Goal: Use online tool/utility: Utilize a website feature to perform a specific function

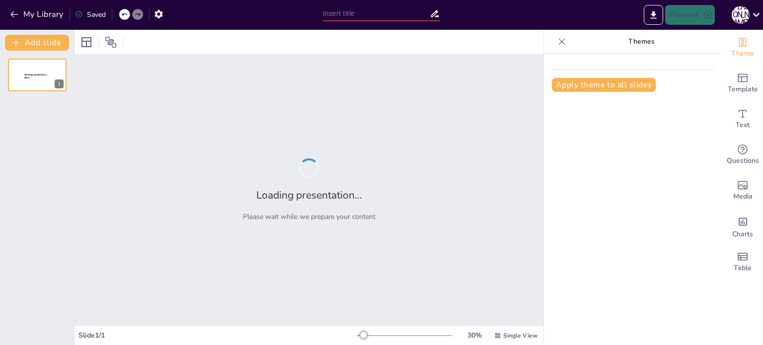
type input "Imported Presentacion_Vocacion_Compromiso_18diapositivas.pptx"
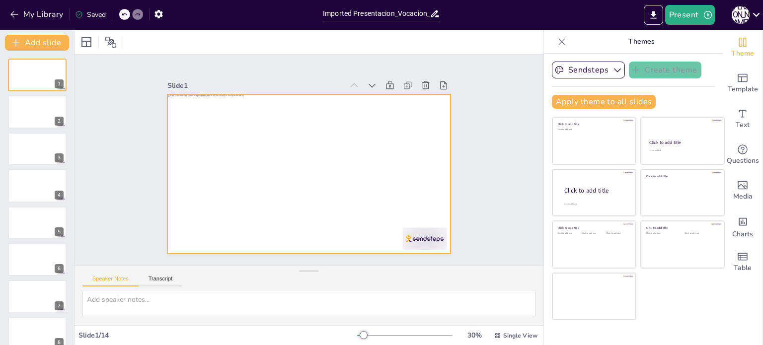
click at [429, 157] on div at bounding box center [302, 172] width 325 height 280
click at [153, 9] on icon "button" at bounding box center [158, 14] width 10 height 10
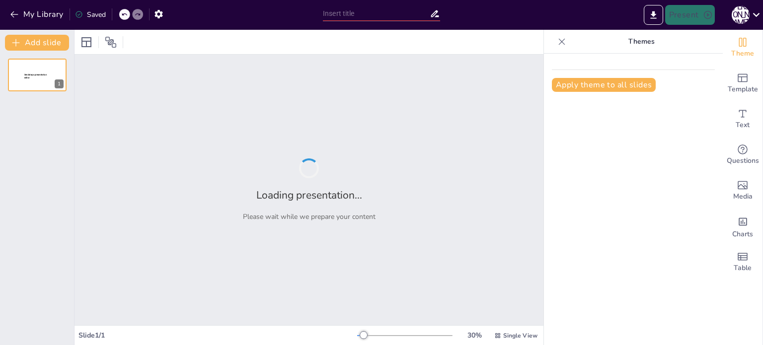
type input "Imported Presentacion_Vocacion_Compromiso_18diapositivas.pptx"
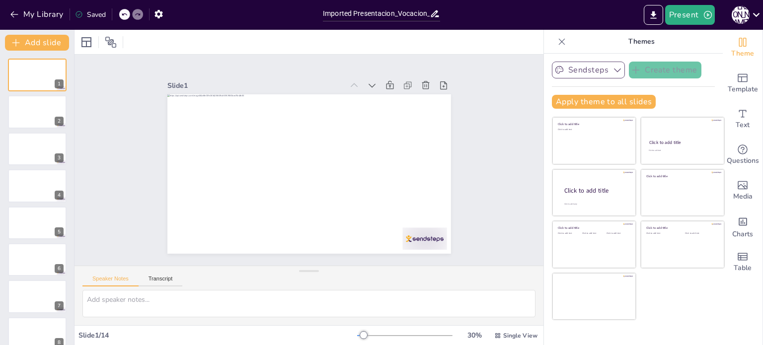
click at [612, 70] on icon "button" at bounding box center [617, 70] width 10 height 10
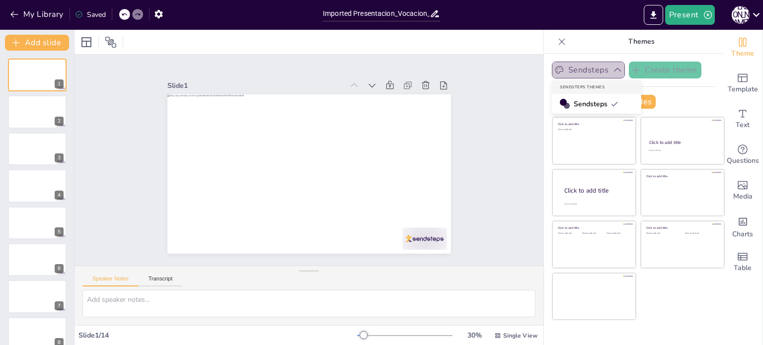
click at [612, 70] on icon "button" at bounding box center [617, 70] width 10 height 10
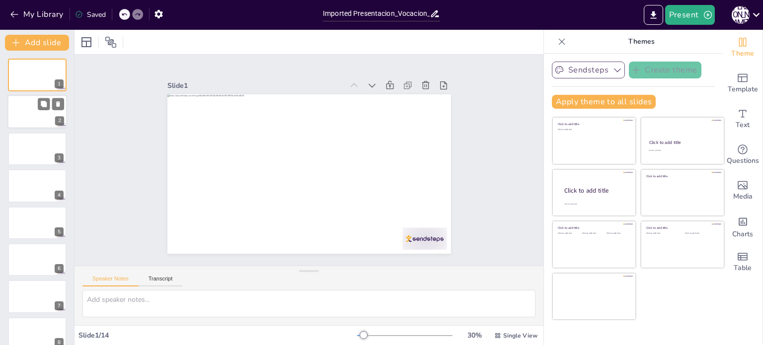
click at [35, 104] on div at bounding box center [37, 112] width 60 height 34
click at [757, 17] on icon at bounding box center [755, 14] width 13 height 13
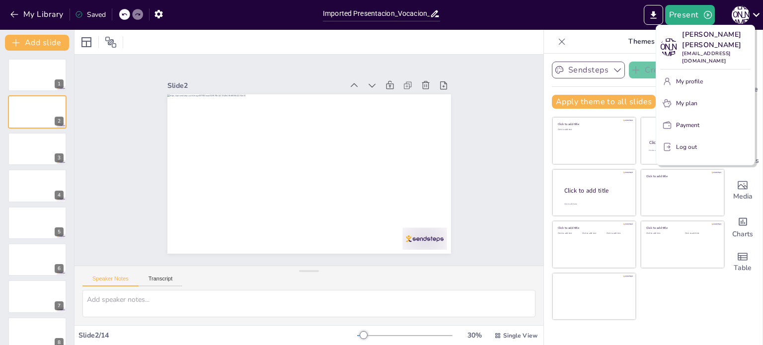
click at [757, 16] on div at bounding box center [381, 172] width 763 height 345
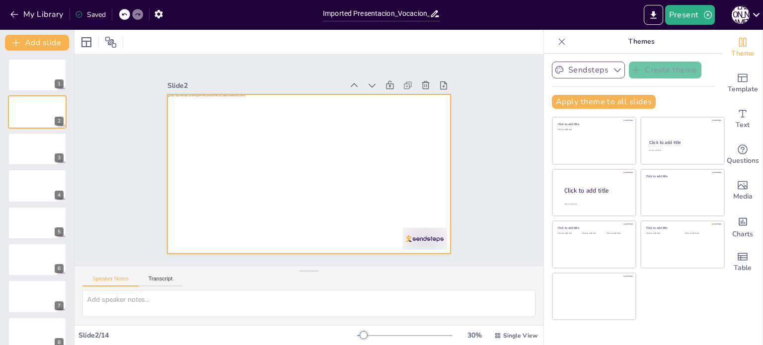
click at [375, 140] on div at bounding box center [309, 173] width 284 height 159
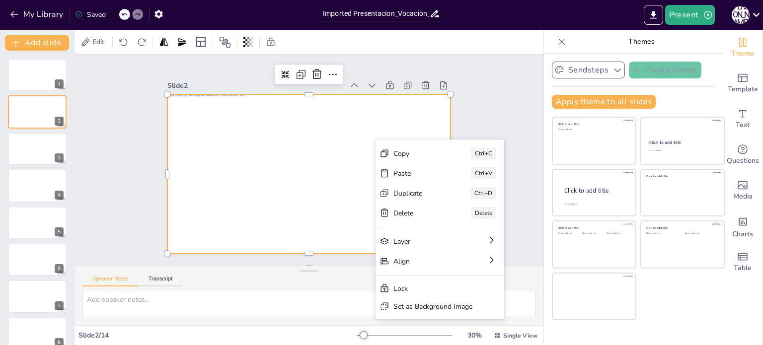
click at [250, 79] on div "Slide 2" at bounding box center [318, 68] width 137 height 125
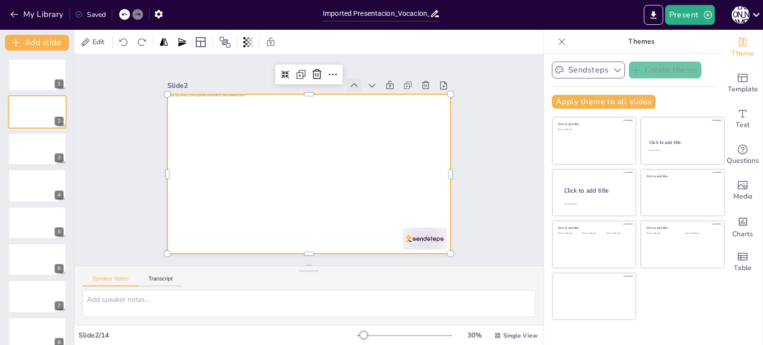
click at [232, 178] on icon at bounding box center [225, 185] width 14 height 14
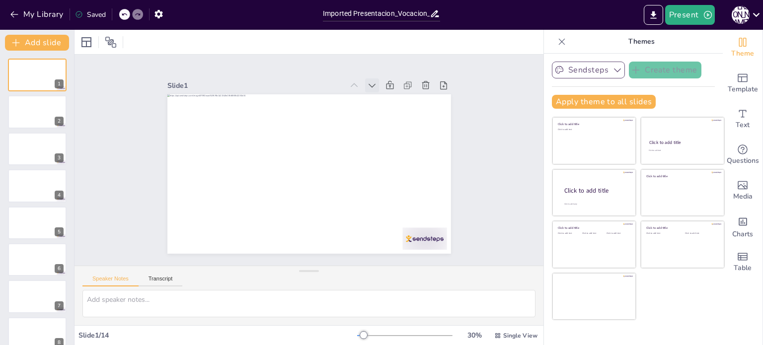
click at [386, 102] on icon at bounding box center [392, 108] width 12 height 12
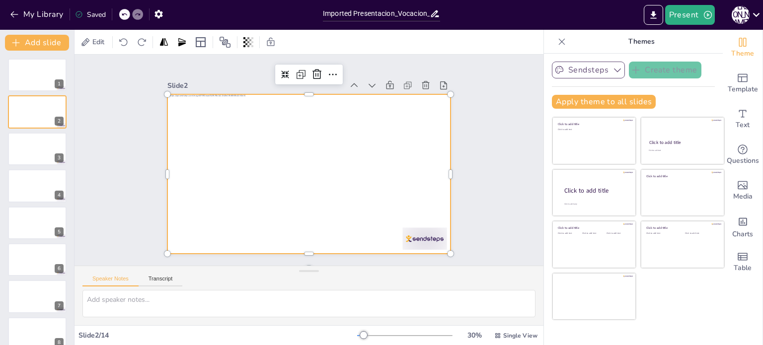
click at [400, 150] on icon at bounding box center [407, 157] width 14 height 14
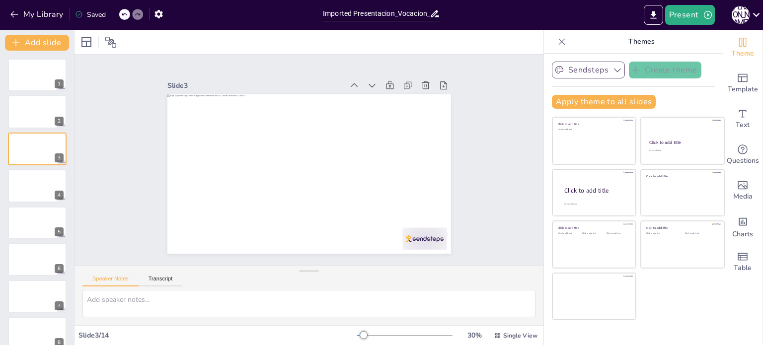
click at [386, 102] on icon at bounding box center [392, 108] width 12 height 12
click at [385, 128] on icon at bounding box center [392, 135] width 14 height 14
click at [163, 284] on button "Transcript" at bounding box center [161, 281] width 44 height 11
click at [106, 284] on button "Speaker Notes" at bounding box center [110, 281] width 56 height 11
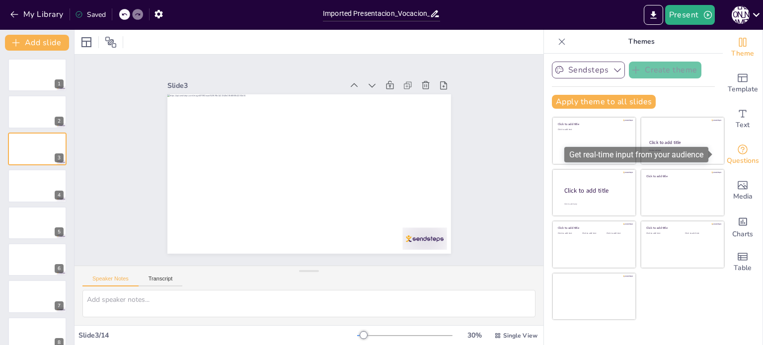
click at [738, 156] on span "Questions" at bounding box center [742, 160] width 32 height 11
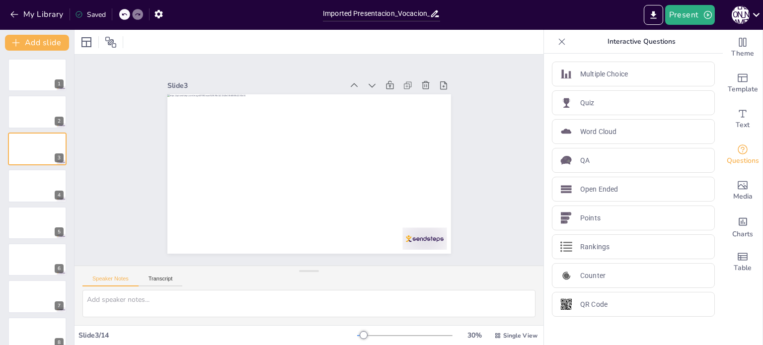
click at [509, 40] on div at bounding box center [308, 42] width 469 height 24
click at [8, 13] on div "My Library Saved" at bounding box center [84, 14] width 168 height 18
click at [14, 14] on icon "button" at bounding box center [13, 14] width 7 height 6
